Goal: Task Accomplishment & Management: Use online tool/utility

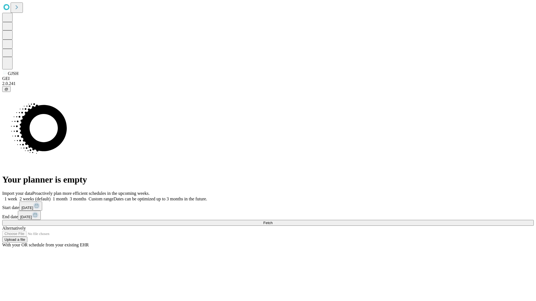
click at [272, 221] on span "Fetch" at bounding box center [267, 223] width 9 height 4
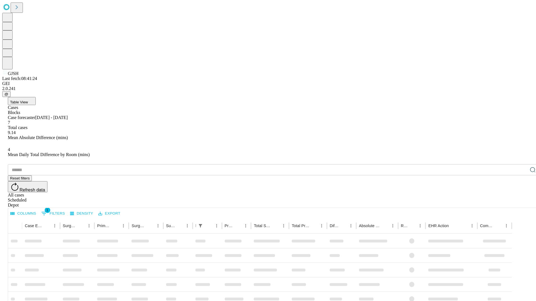
click at [521, 203] on div "Depot" at bounding box center [273, 205] width 531 height 5
